Goal: Information Seeking & Learning: Learn about a topic

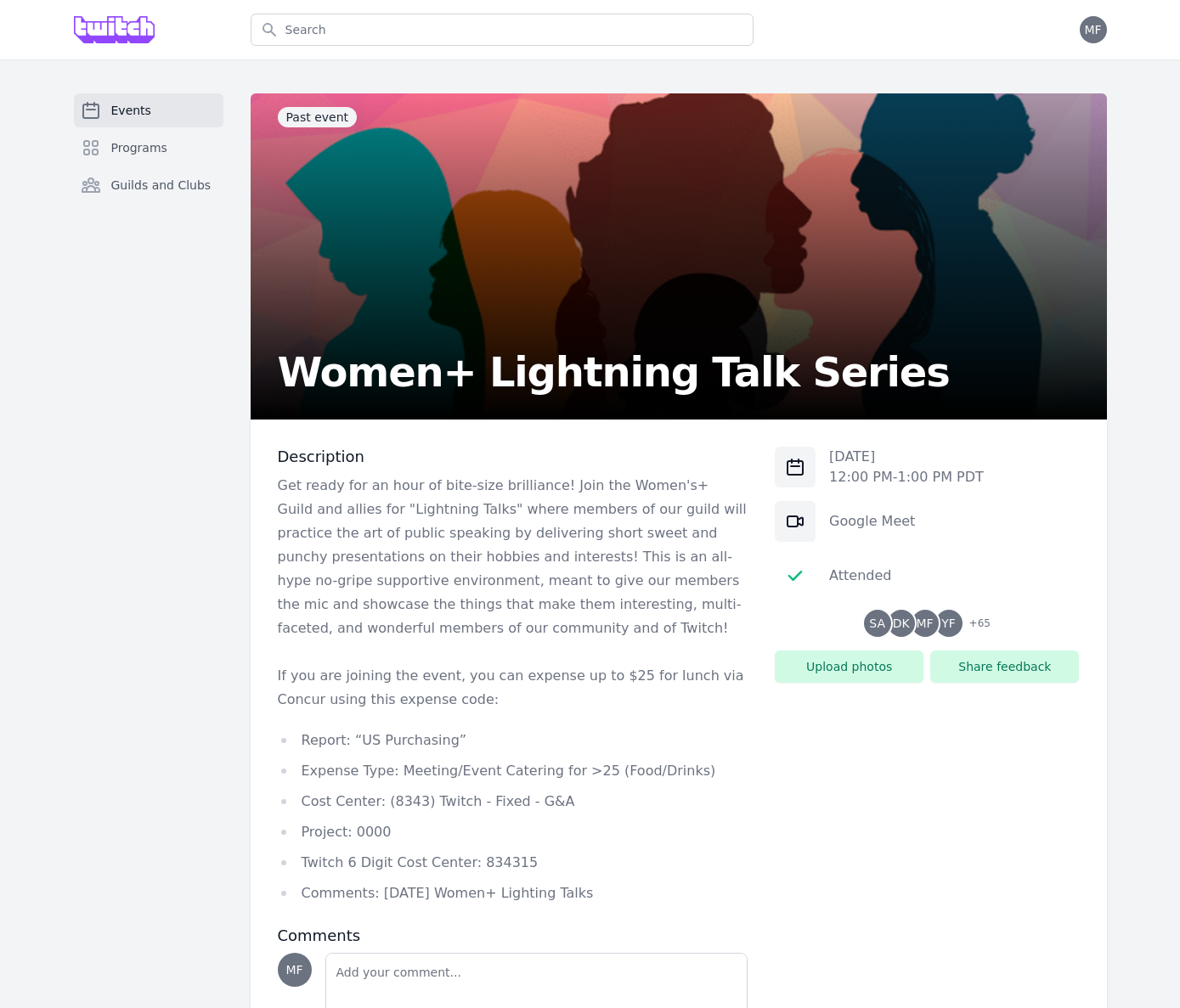
scroll to position [125, 0]
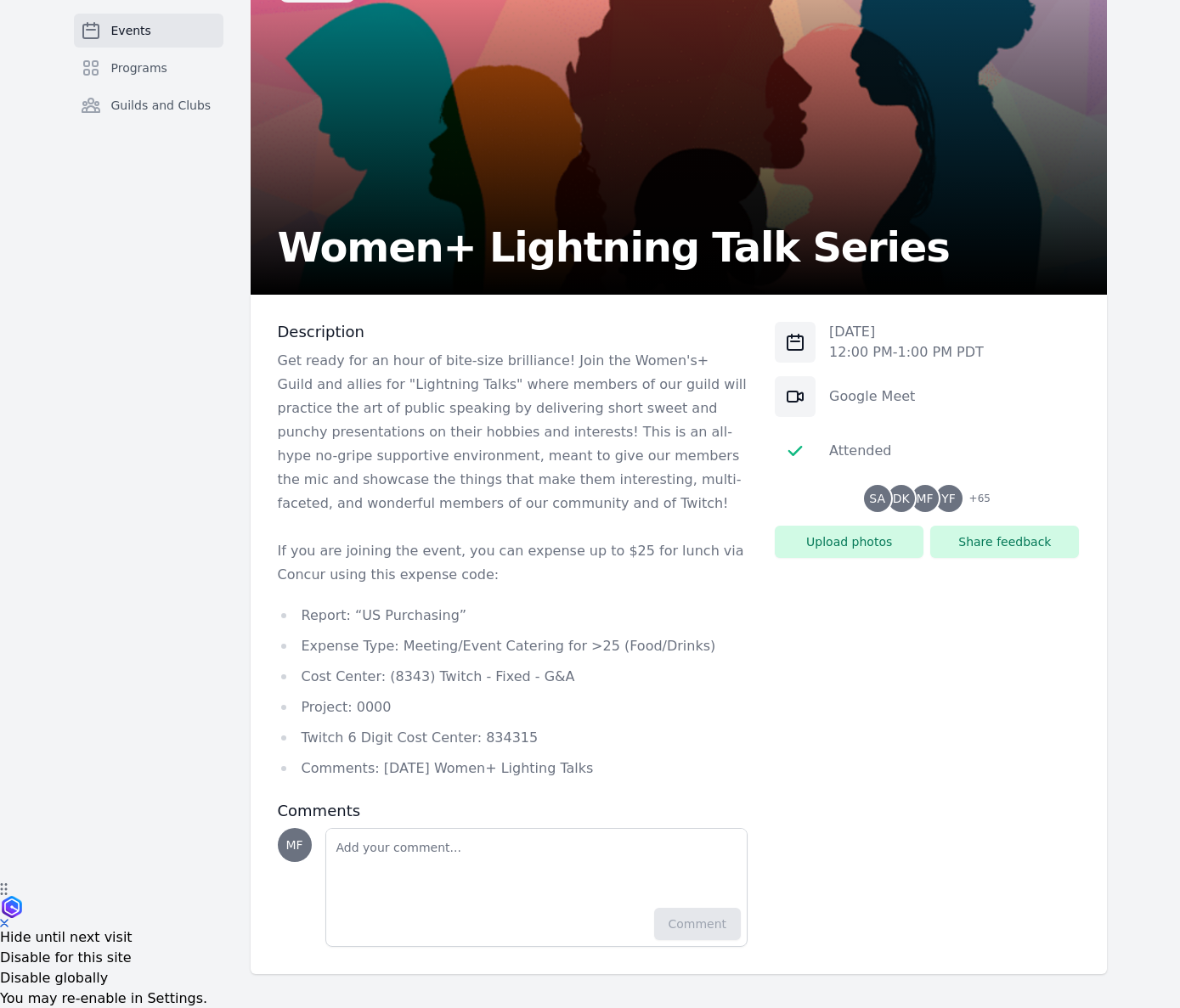
click at [435, 661] on ul "Report: “US Purchasing” Expense Type: Meeting/Event Catering for >25 (Food/Drin…" at bounding box center [513, 692] width 471 height 177
drag, startPoint x: 443, startPoint y: 615, endPoint x: 354, endPoint y: 621, distance: 89.2
click at [354, 621] on li "Report: “US Purchasing”" at bounding box center [513, 615] width 471 height 24
copy li "US Purchasing"
drag, startPoint x: 602, startPoint y: 776, endPoint x: 374, endPoint y: 772, distance: 228.0
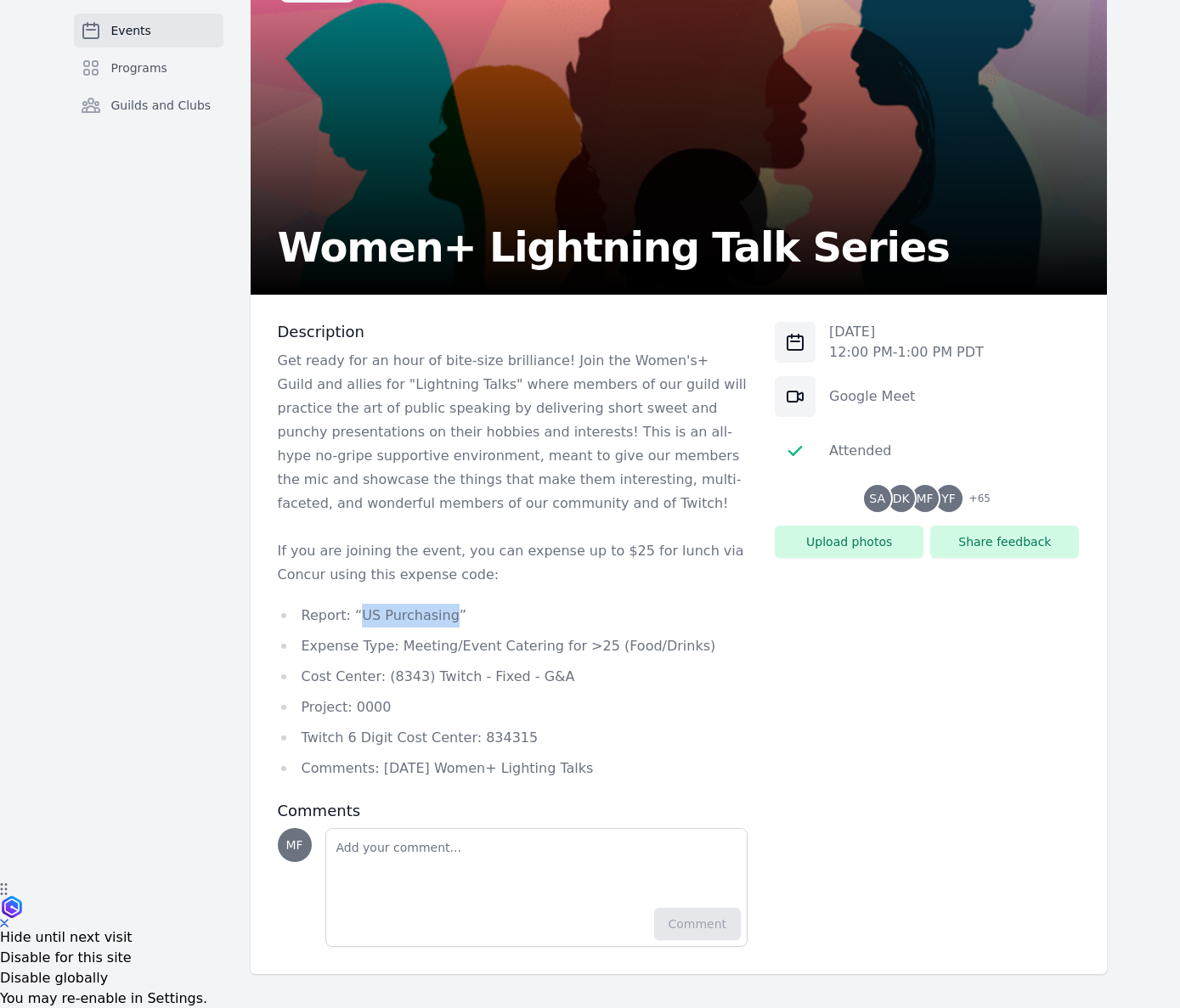
click at [374, 772] on li "Comments: [DATE] Women+ Lighting Talks" at bounding box center [513, 768] width 471 height 24
copy li "[DATE] Women+ Lighting Talks"
drag, startPoint x: 398, startPoint y: 643, endPoint x: 696, endPoint y: 639, distance: 298.0
click at [696, 639] on li "Expense Type: Meeting/Event Catering for >25 (Food/Drinks)" at bounding box center [513, 645] width 471 height 24
copy li "Meeting/Event Catering for >25 (Food/Drinks)"
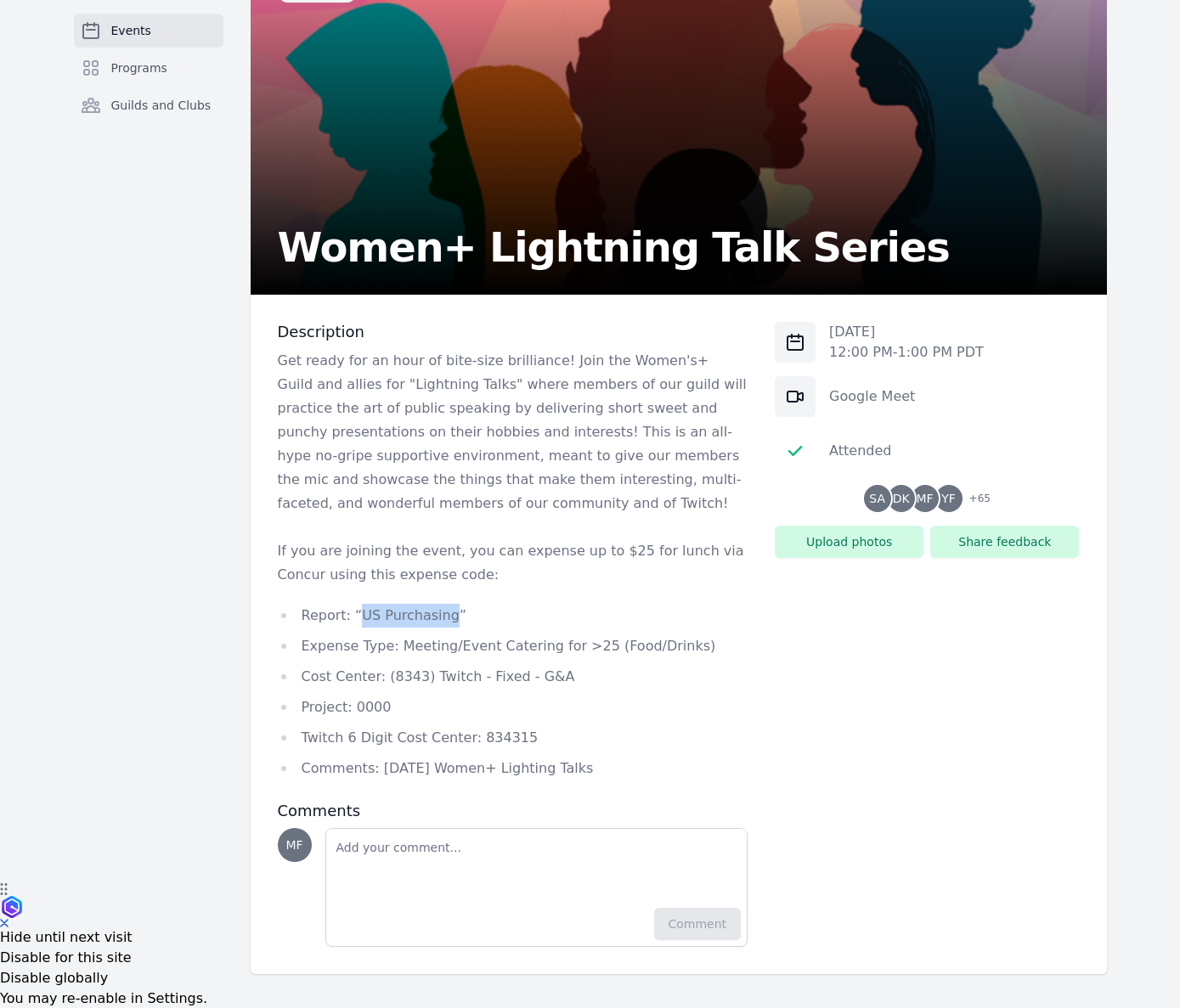
drag, startPoint x: 621, startPoint y: 767, endPoint x: 373, endPoint y: 767, distance: 248.0
click at [373, 767] on li "Comments: [DATE] Women+ Lighting Talks" at bounding box center [513, 768] width 471 height 24
copy li "[DATE] Women+ Lighting Talks"
click at [643, 775] on li "Comments: [DATE] Women+ Lighting Talks" at bounding box center [513, 768] width 471 height 24
drag, startPoint x: 601, startPoint y: 766, endPoint x: 376, endPoint y: 770, distance: 225.0
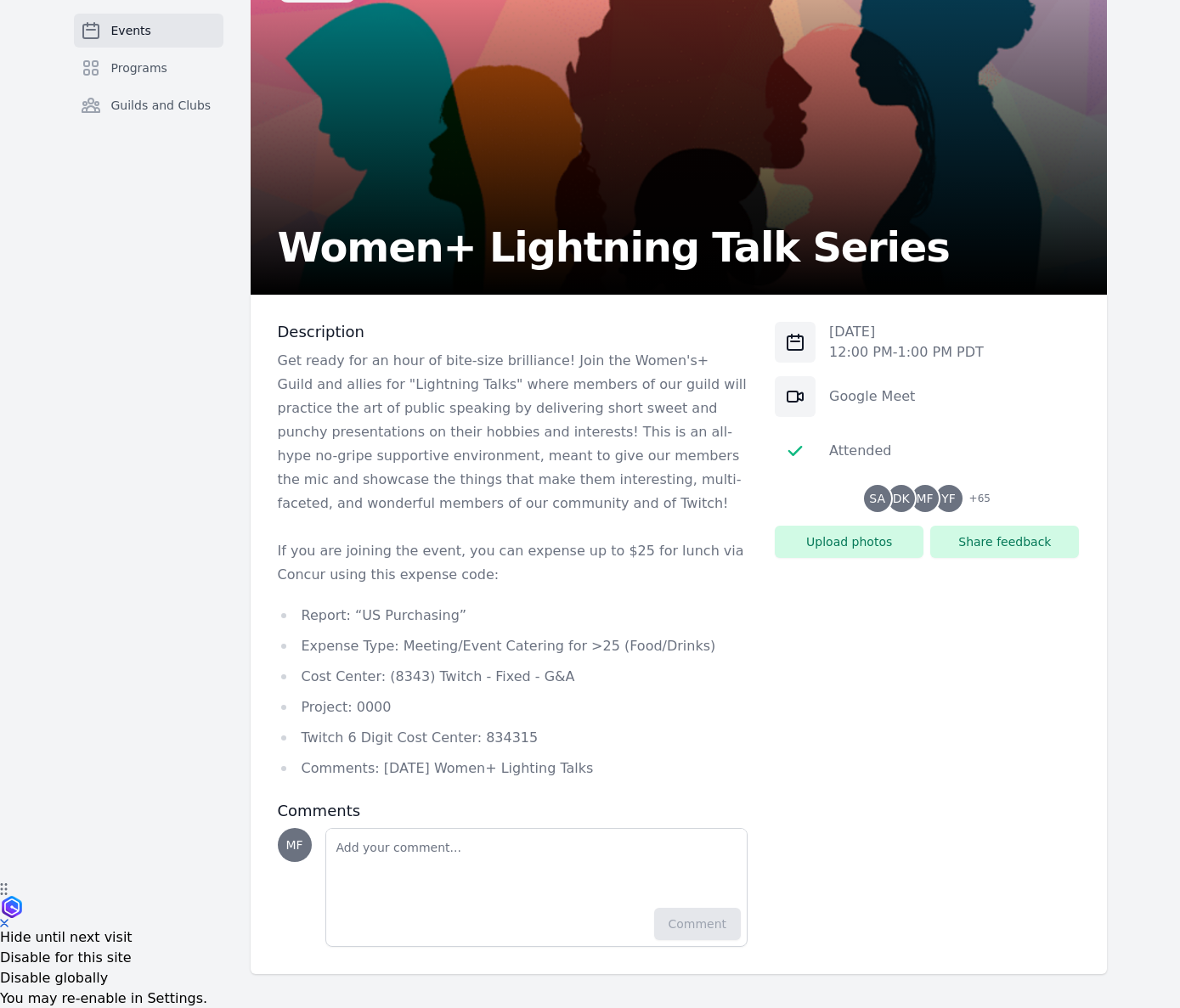
click at [376, 770] on li "Comments: [DATE] Women+ Lighting Talks" at bounding box center [513, 768] width 471 height 24
copy li "[DATE] Women+ Lighting Talks"
